Goal: Task Accomplishment & Management: Use online tool/utility

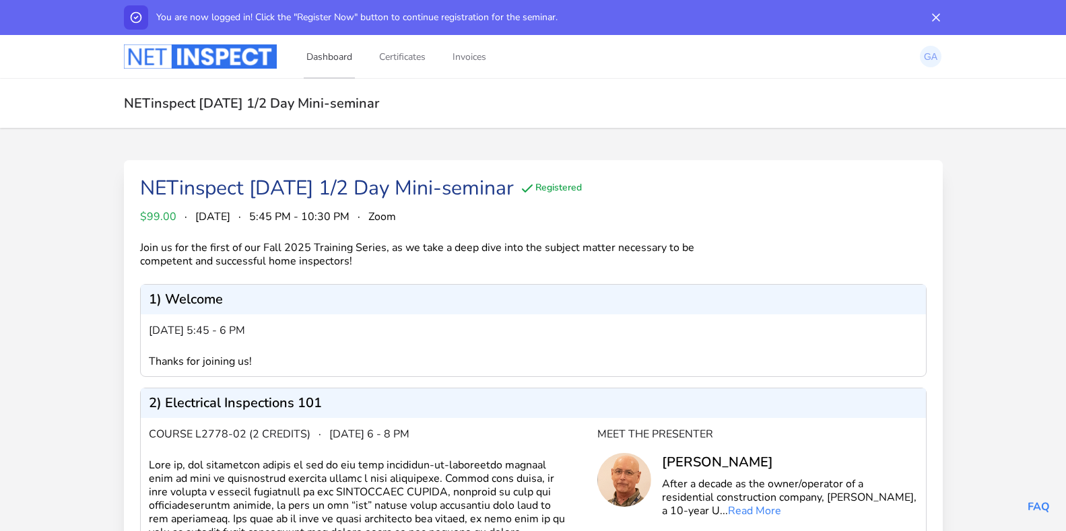
click at [327, 53] on link "Dashboard" at bounding box center [329, 56] width 51 height 44
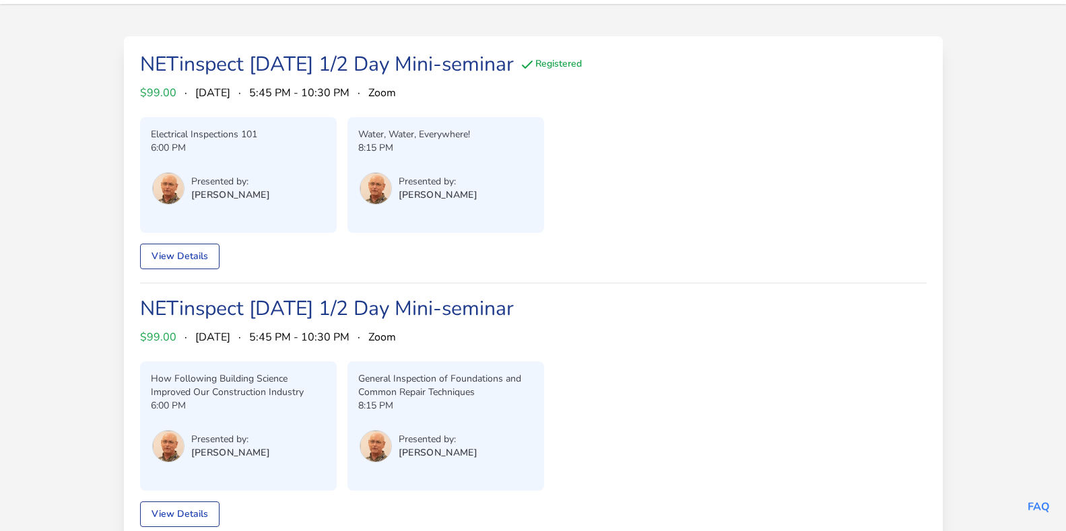
scroll to position [79, 0]
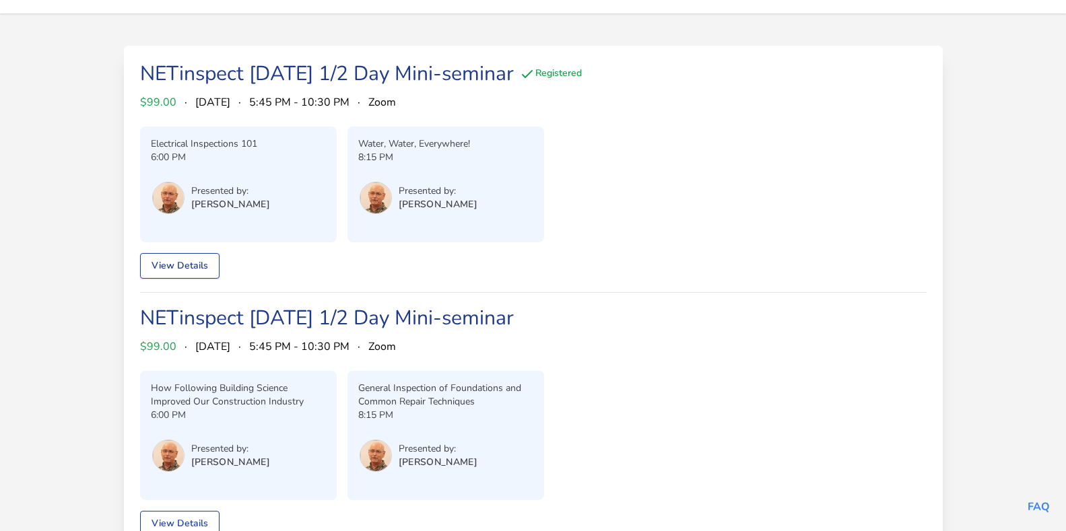
click at [188, 260] on link "View Details" at bounding box center [179, 266] width 79 height 26
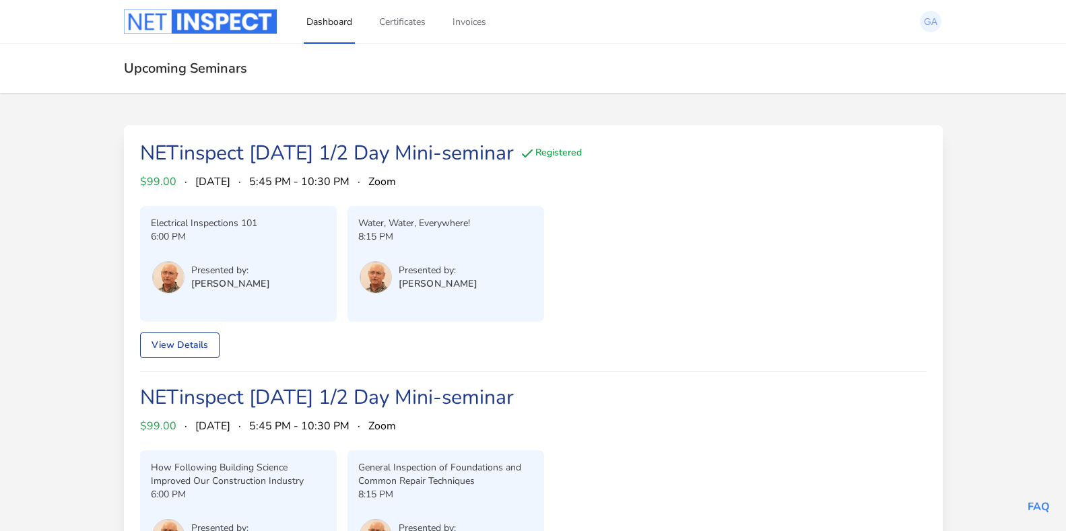
drag, startPoint x: 331, startPoint y: 23, endPoint x: 339, endPoint y: 24, distance: 8.1
click at [331, 23] on link "Dashboard" at bounding box center [329, 21] width 51 height 44
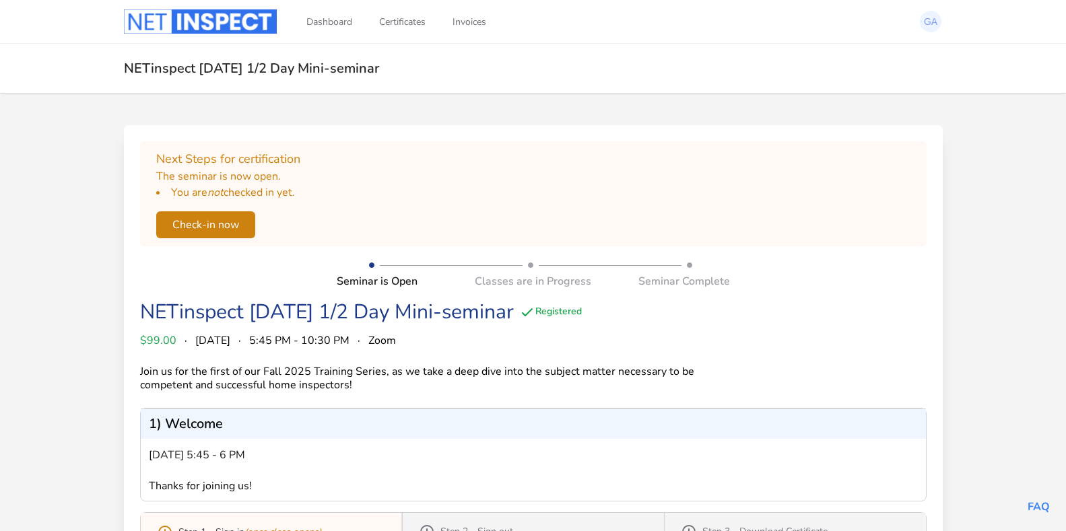
click at [204, 222] on button "Check-in now" at bounding box center [205, 224] width 99 height 27
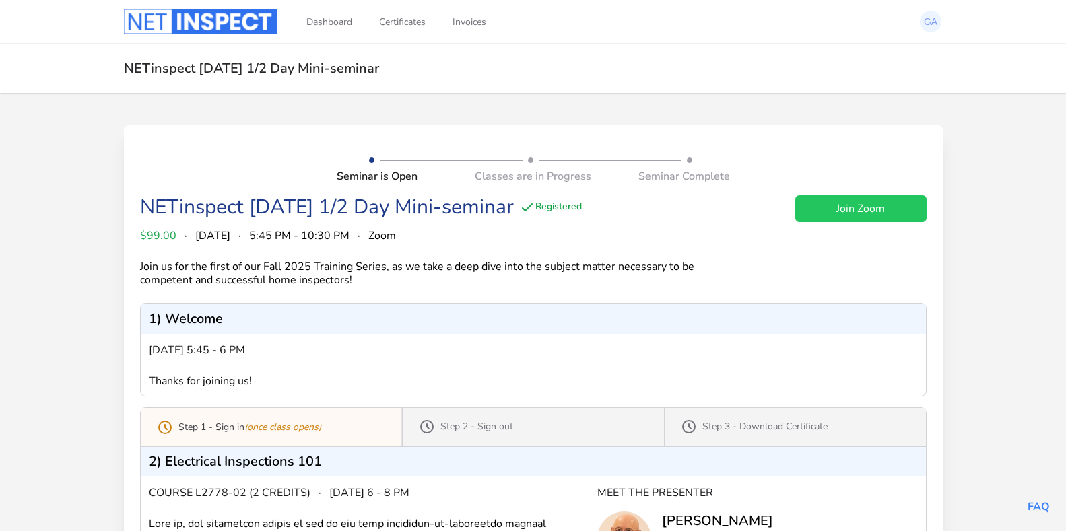
click at [841, 209] on link "Join Zoom" at bounding box center [860, 208] width 131 height 27
